Goal: Task Accomplishment & Management: Complete application form

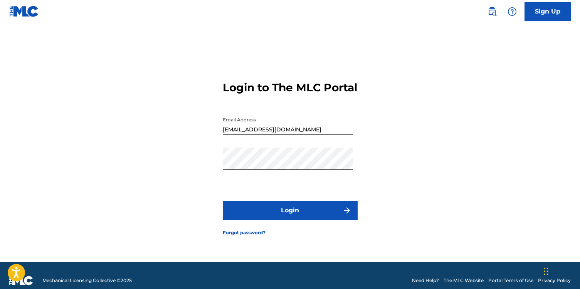
click at [335, 214] on button "Login" at bounding box center [290, 210] width 135 height 19
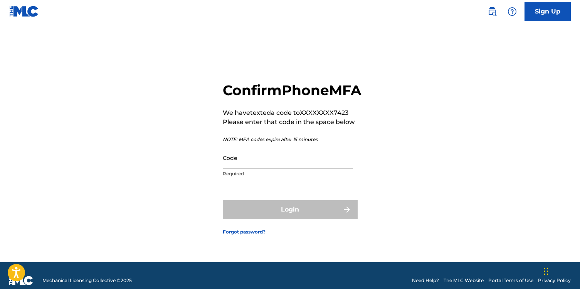
click at [298, 169] on input "Code" at bounding box center [288, 158] width 130 height 22
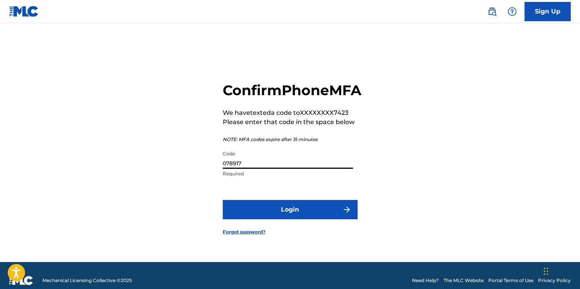
type input "078917"
click at [309, 217] on button "Login" at bounding box center [290, 209] width 135 height 19
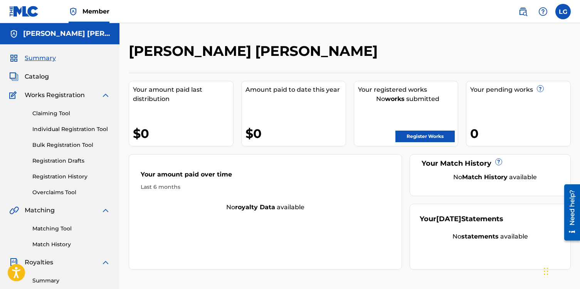
click at [44, 82] on div "Summary Catalog Works Registration Claiming Tool Individual Registration Tool B…" at bounding box center [59, 242] width 119 height 397
click at [44, 78] on span "Catalog" at bounding box center [37, 76] width 24 height 9
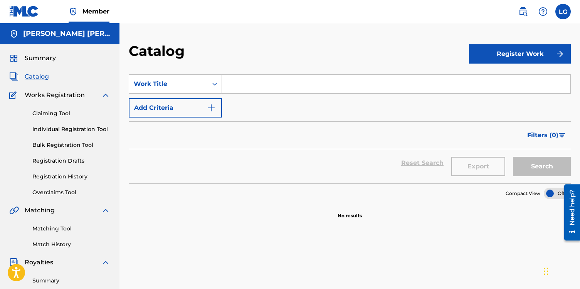
click at [37, 77] on span "Catalog" at bounding box center [37, 76] width 24 height 9
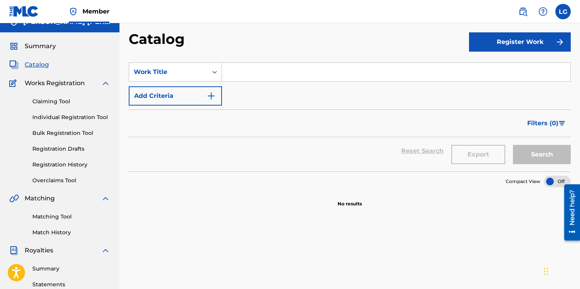
scroll to position [3, 0]
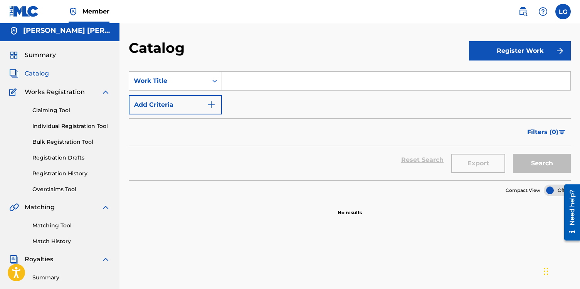
click at [66, 173] on link "Registration History" at bounding box center [71, 174] width 78 height 8
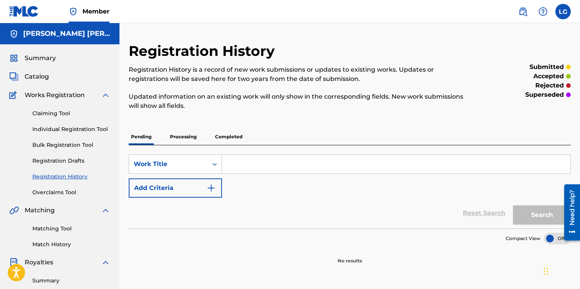
click at [185, 138] on p "Processing" at bounding box center [183, 137] width 31 height 16
click at [220, 131] on p "Completed" at bounding box center [229, 137] width 32 height 16
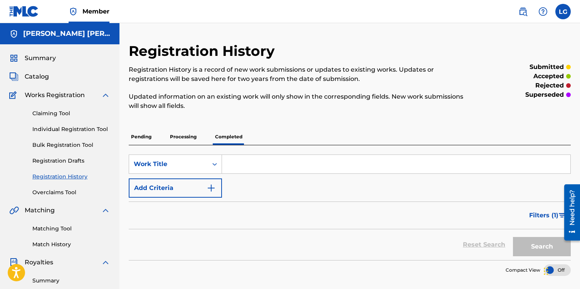
click at [149, 137] on p "Pending" at bounding box center [141, 137] width 25 height 16
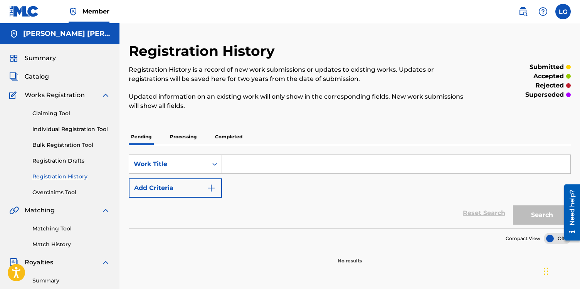
click at [52, 110] on link "Claiming Tool" at bounding box center [71, 113] width 78 height 8
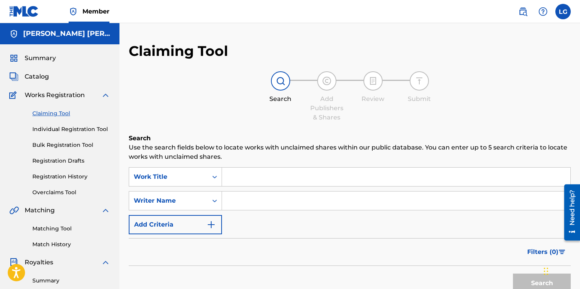
click at [57, 131] on link "Individual Registration Tool" at bounding box center [71, 129] width 78 height 8
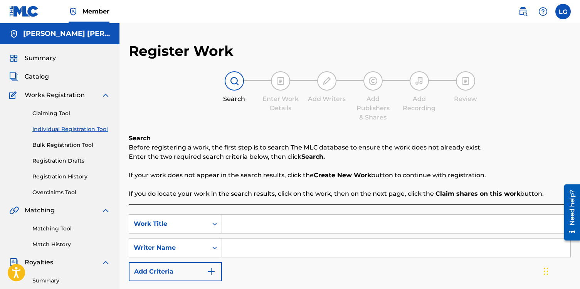
click at [58, 98] on span "Works Registration" at bounding box center [55, 95] width 60 height 9
click at [46, 82] on div "Summary Catalog Works Registration Claiming Tool Individual Registration Tool B…" at bounding box center [59, 242] width 119 height 397
click at [42, 69] on div "Summary Catalog Works Registration Claiming Tool Individual Registration Tool B…" at bounding box center [59, 242] width 119 height 397
click at [42, 73] on span "Catalog" at bounding box center [37, 76] width 24 height 9
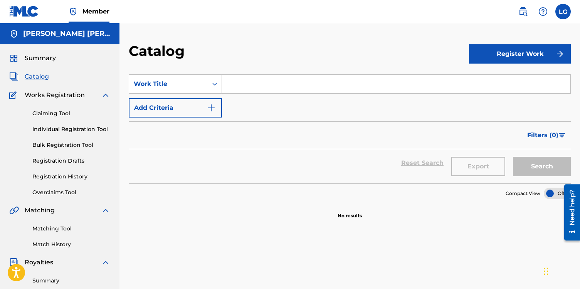
click at [49, 59] on span "Summary" at bounding box center [40, 58] width 31 height 9
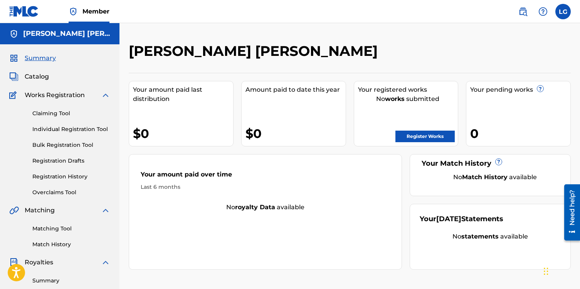
click at [432, 138] on link "Register Works" at bounding box center [424, 137] width 59 height 12
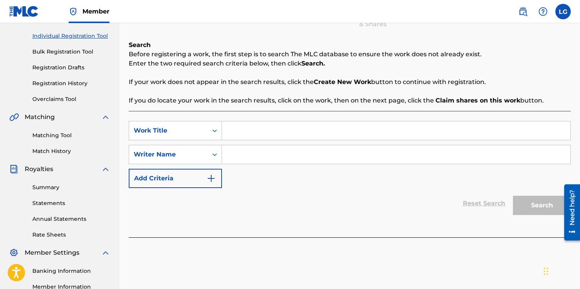
scroll to position [120, 0]
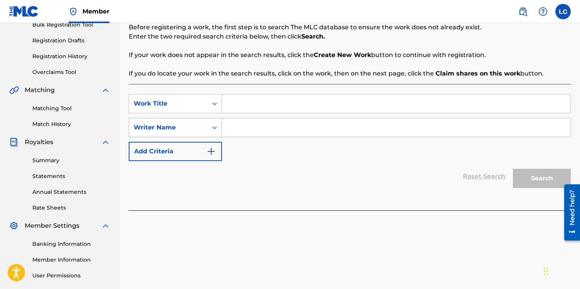
click at [214, 129] on icon "Search Form" at bounding box center [215, 128] width 8 height 8
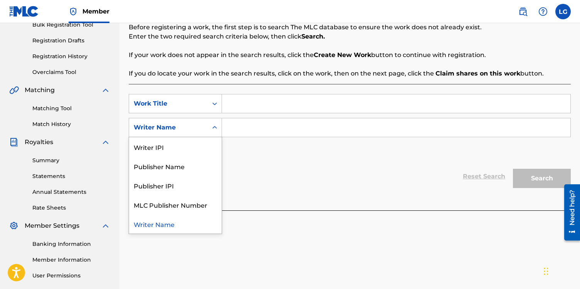
click at [214, 129] on icon "Search Form" at bounding box center [215, 128] width 8 height 8
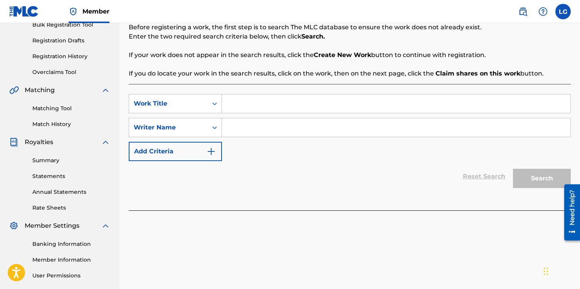
click at [248, 103] on input "Search Form" at bounding box center [396, 103] width 348 height 19
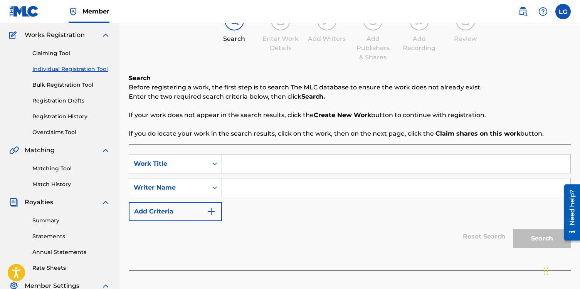
scroll to position [62, 0]
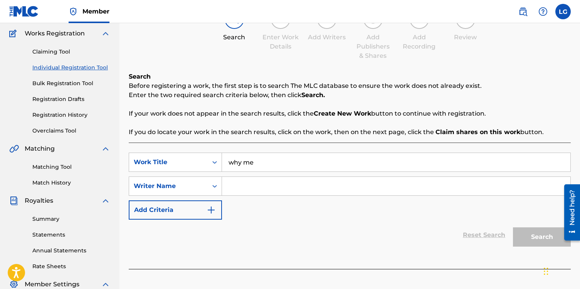
type input "why me"
click at [293, 188] on input "Search Form" at bounding box center [396, 186] width 348 height 19
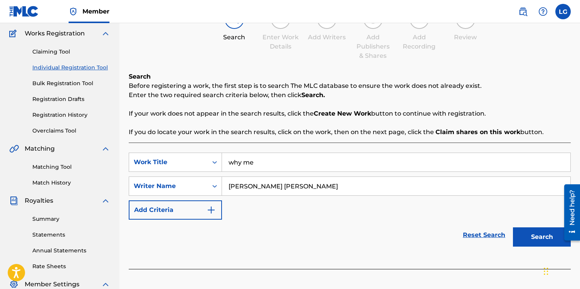
type input "[PERSON_NAME] [PERSON_NAME]"
click at [538, 243] on button "Search" at bounding box center [542, 236] width 58 height 19
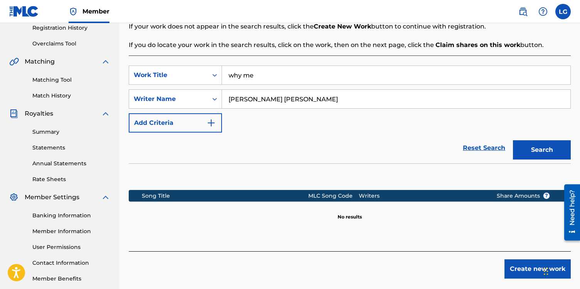
scroll to position [179, 0]
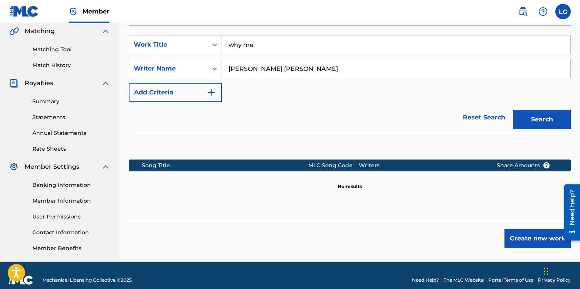
click at [532, 245] on button "Create new work" at bounding box center [538, 238] width 66 height 19
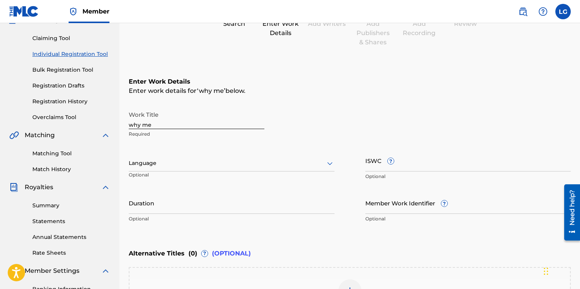
scroll to position [74, 0]
drag, startPoint x: 131, startPoint y: 125, endPoint x: 142, endPoint y: 127, distance: 11.0
click at [131, 125] on input "why me" at bounding box center [197, 119] width 136 height 22
click at [160, 127] on input "Why Me" at bounding box center [197, 119] width 136 height 22
type input "Why Me?"
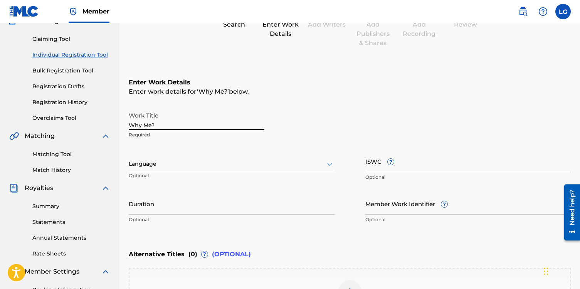
click at [428, 165] on input "ISWC ?" at bounding box center [468, 161] width 206 height 22
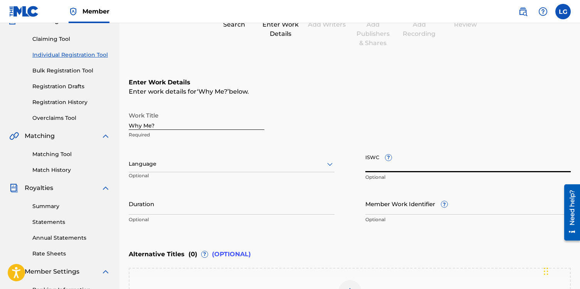
paste input "T-322.910.822-5"
type input "T-322.910.822-5"
click at [240, 207] on input "Duration" at bounding box center [232, 204] width 206 height 22
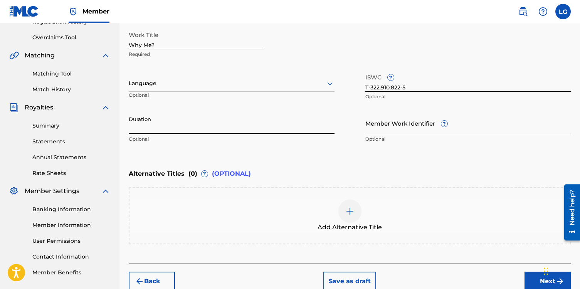
scroll to position [194, 0]
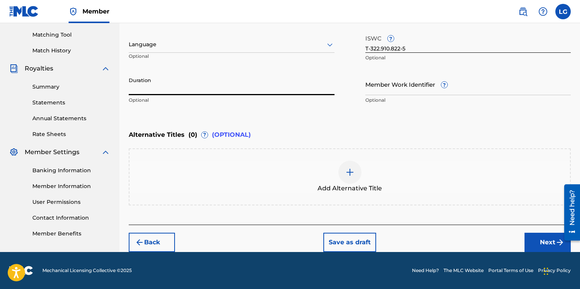
click at [542, 242] on button "Next" at bounding box center [548, 242] width 46 height 19
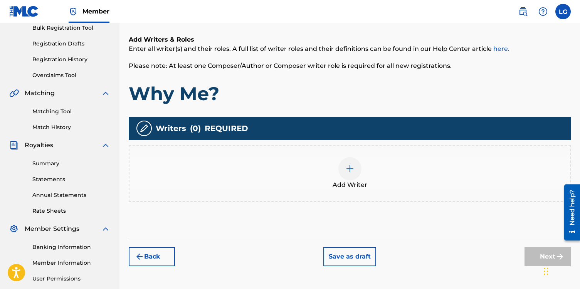
scroll to position [127, 0]
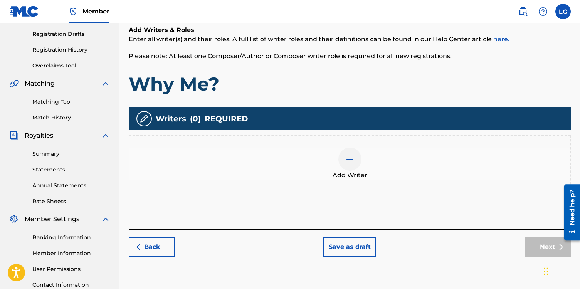
click at [351, 161] on img at bounding box center [349, 159] width 9 height 9
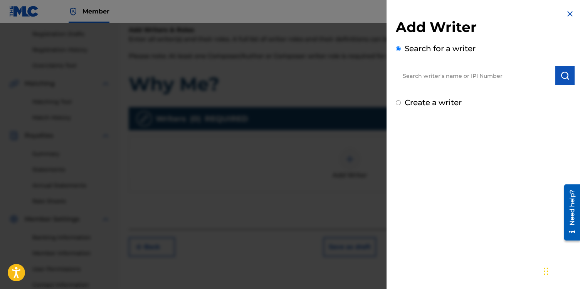
click at [466, 77] on input "text" at bounding box center [476, 75] width 160 height 19
paste input "T-322.910.822-5"
type input "T-322.910.822-5"
click at [544, 76] on img at bounding box center [546, 75] width 9 height 9
click at [492, 76] on input "text" at bounding box center [476, 75] width 160 height 19
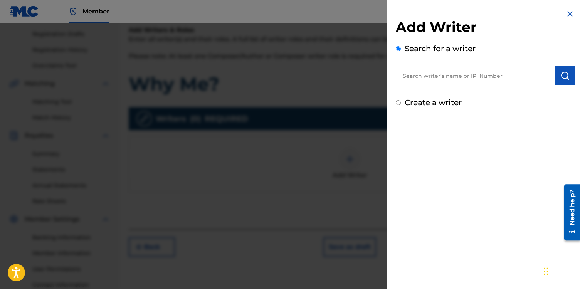
paste input "01224214110"
type input "01224214110"
click at [564, 80] on button "submit" at bounding box center [564, 75] width 19 height 19
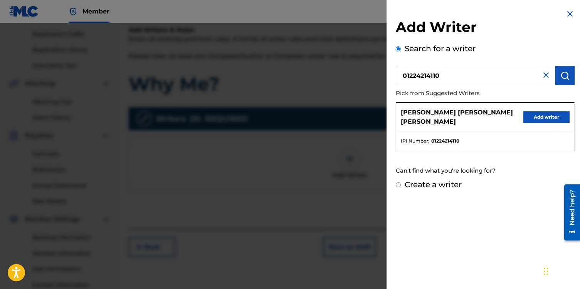
click at [540, 112] on button "Add writer" at bounding box center [546, 117] width 46 height 12
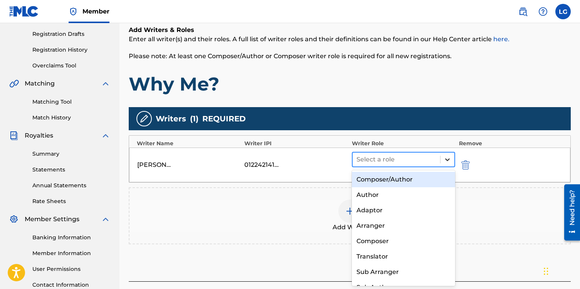
click at [446, 156] on icon at bounding box center [448, 160] width 8 height 8
click at [417, 178] on div "Composer/Author" at bounding box center [403, 179] width 103 height 15
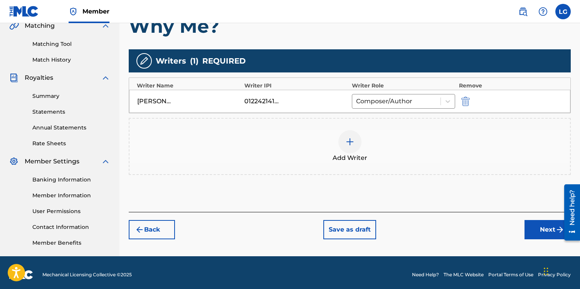
scroll to position [189, 0]
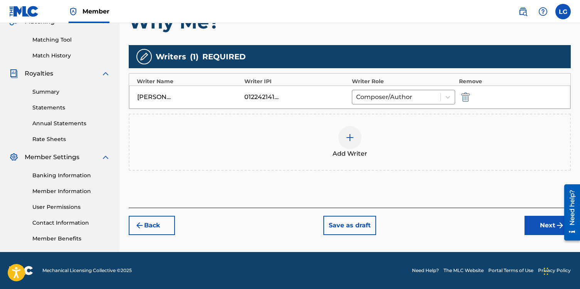
click at [539, 226] on button "Next" at bounding box center [548, 225] width 46 height 19
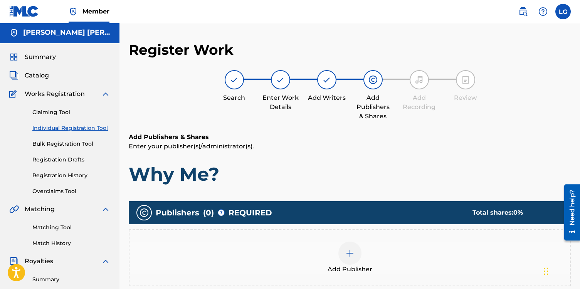
scroll to position [0, 0]
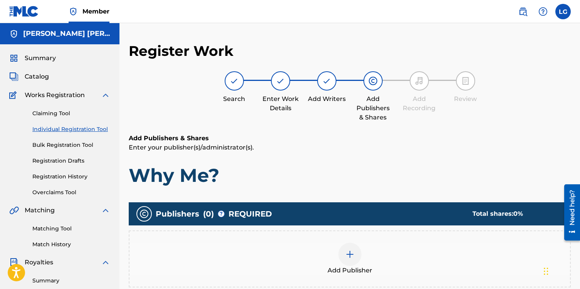
click at [566, 9] on label at bounding box center [562, 11] width 15 height 15
click at [563, 12] on input "LG [PERSON_NAME] [PERSON_NAME] [EMAIL_ADDRESS][DOMAIN_NAME] Notification Prefer…" at bounding box center [563, 12] width 0 height 0
click at [491, 97] on link "Profile" at bounding box center [487, 96] width 15 height 7
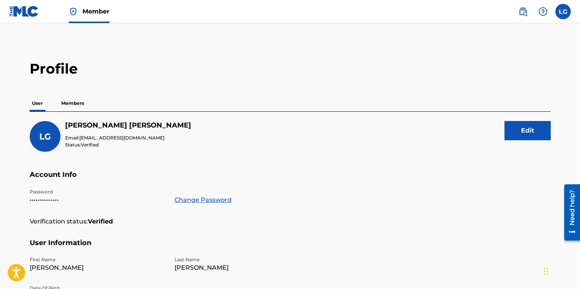
click at [62, 103] on p "Members" at bounding box center [72, 103] width 27 height 16
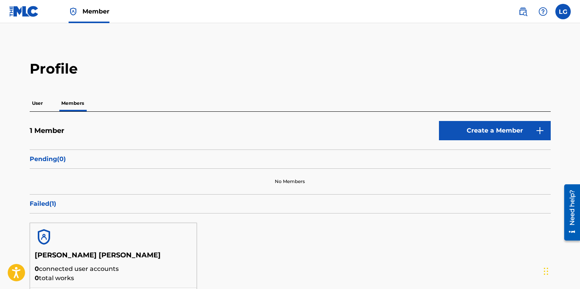
click at [41, 103] on p "User" at bounding box center [37, 103] width 15 height 16
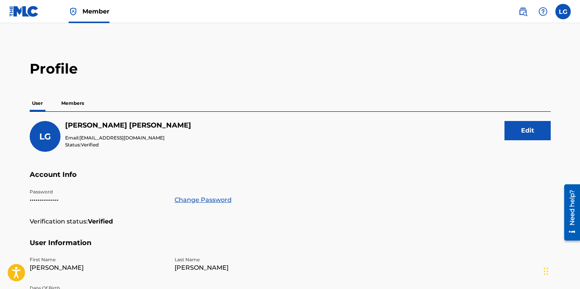
click at [565, 14] on label at bounding box center [562, 11] width 15 height 15
click at [563, 12] on input "LG [PERSON_NAME] [PERSON_NAME] [EMAIL_ADDRESS][DOMAIN_NAME] Notification Prefer…" at bounding box center [563, 12] width 0 height 0
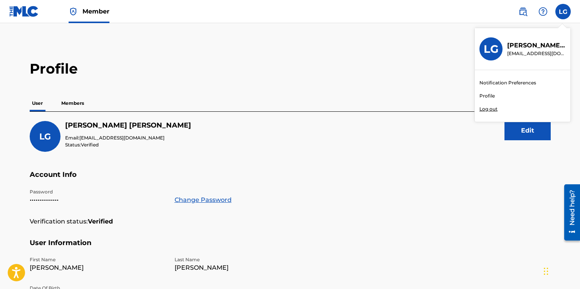
click at [448, 33] on main "Profile User Members LG [PERSON_NAME] [PERSON_NAME] Email: [EMAIL_ADDRESS][DOMA…" at bounding box center [290, 252] width 580 height 459
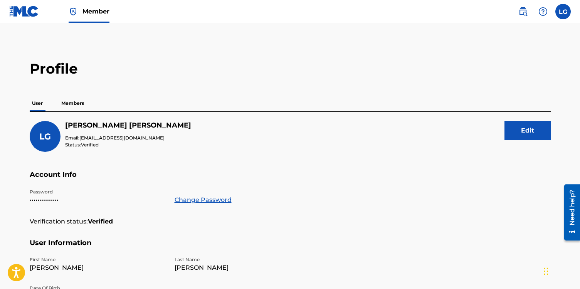
click at [524, 13] on img at bounding box center [522, 11] width 9 height 9
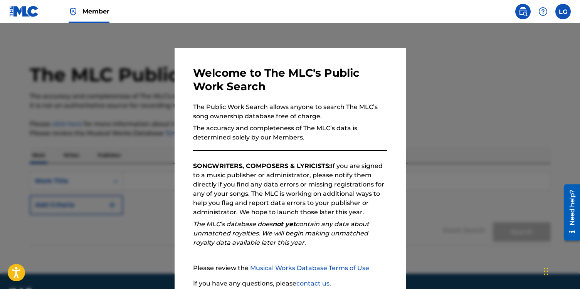
click at [448, 83] on div at bounding box center [290, 167] width 580 height 289
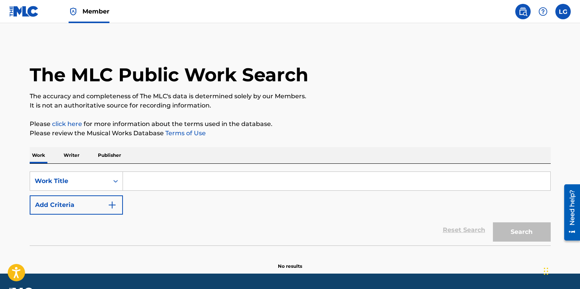
click at [23, 14] on img at bounding box center [24, 11] width 30 height 11
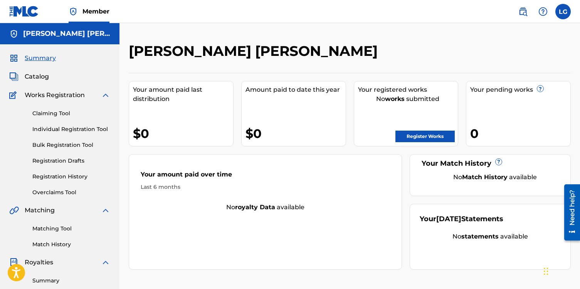
click at [567, 13] on label at bounding box center [562, 11] width 15 height 15
click at [563, 12] on input "LG [PERSON_NAME] [PERSON_NAME] [EMAIL_ADDRESS][DOMAIN_NAME] Notification Prefer…" at bounding box center [563, 12] width 0 height 0
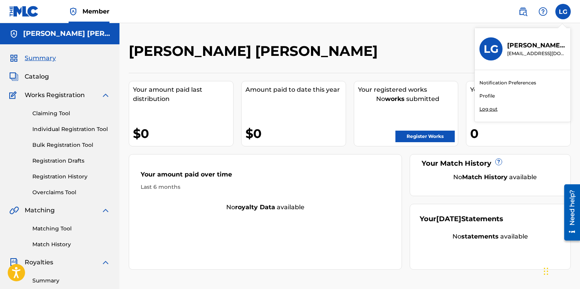
click at [484, 110] on p "Log out" at bounding box center [489, 109] width 18 height 7
click at [563, 12] on input "LG [PERSON_NAME] [PERSON_NAME] [EMAIL_ADDRESS][DOMAIN_NAME] Notification Prefer…" at bounding box center [563, 12] width 0 height 0
